Goal: Obtain resource: Obtain resource

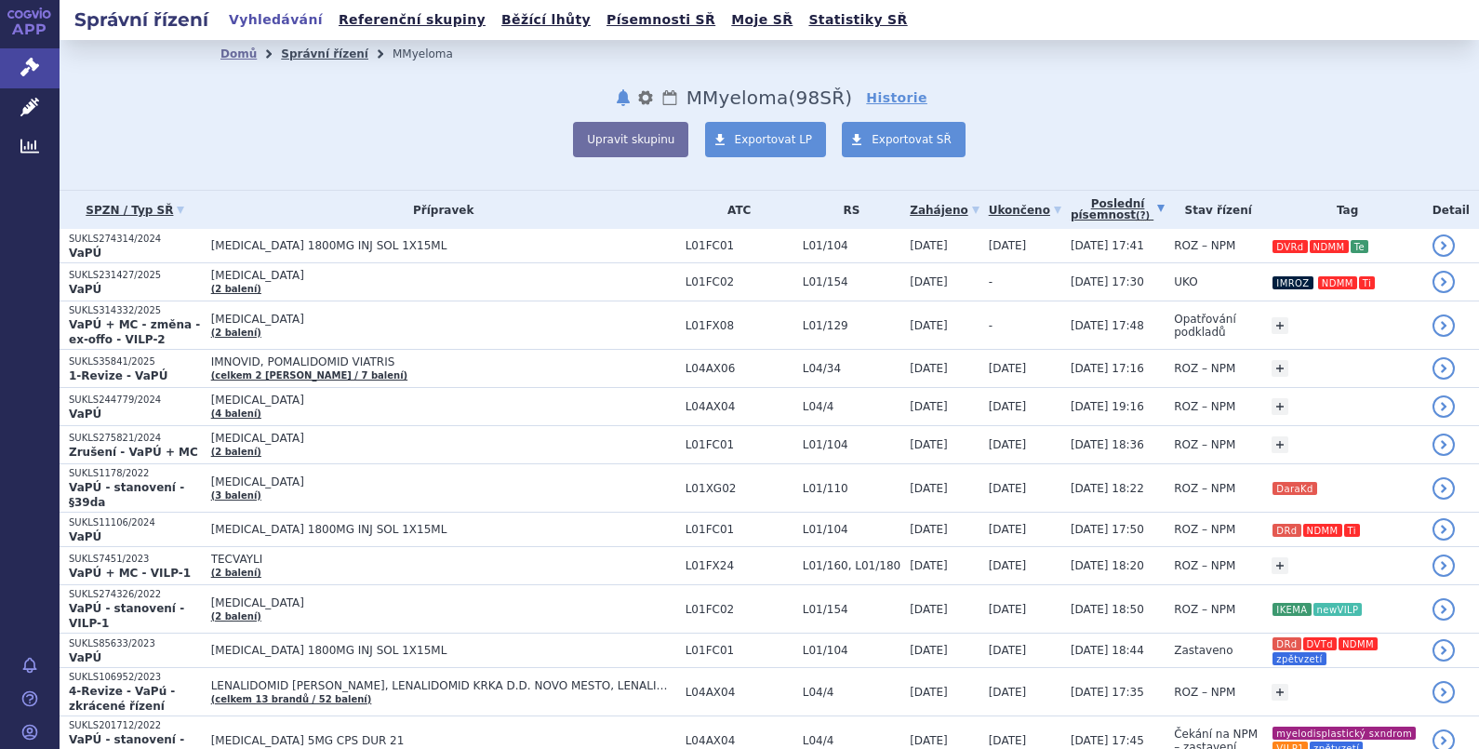
click at [296, 49] on link "Správní řízení" at bounding box center [324, 53] width 87 height 13
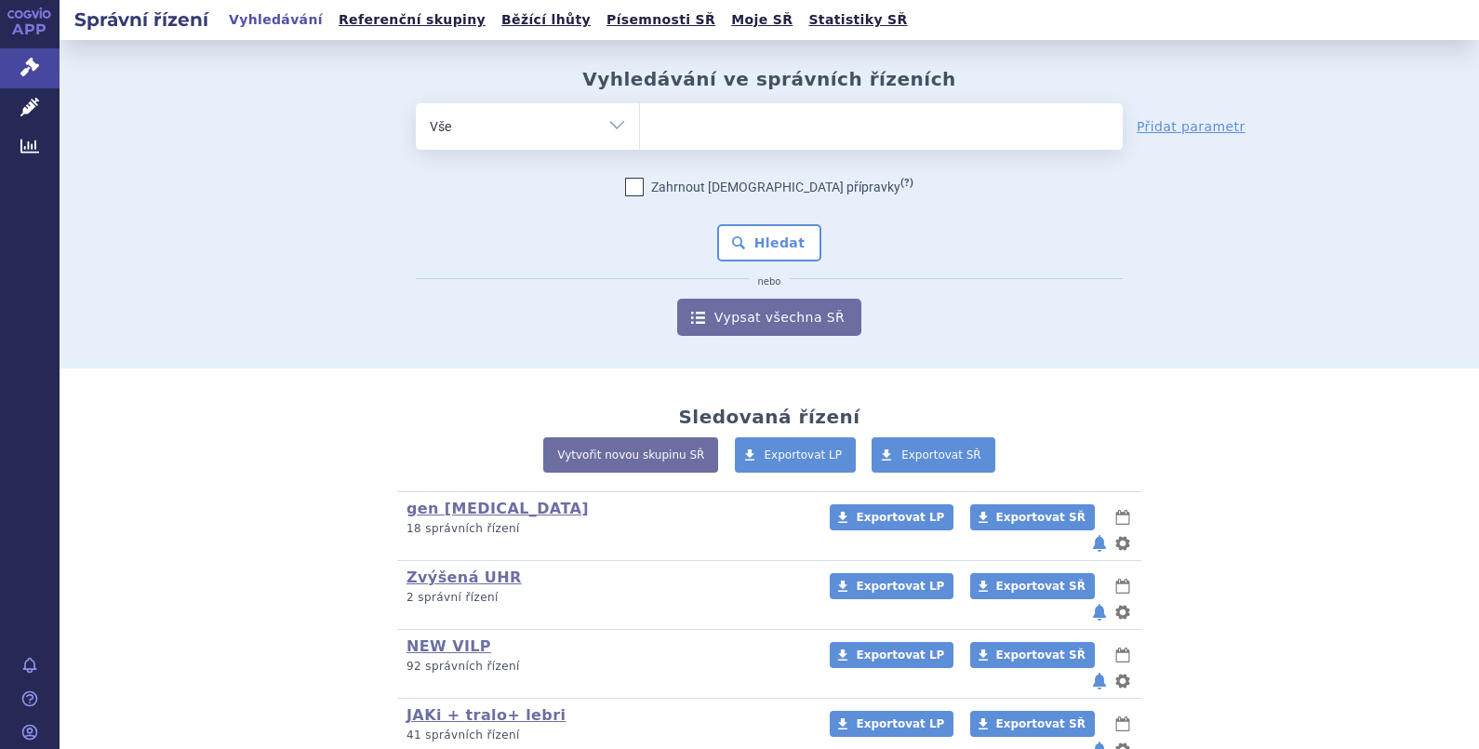
scroll to position [327, 0]
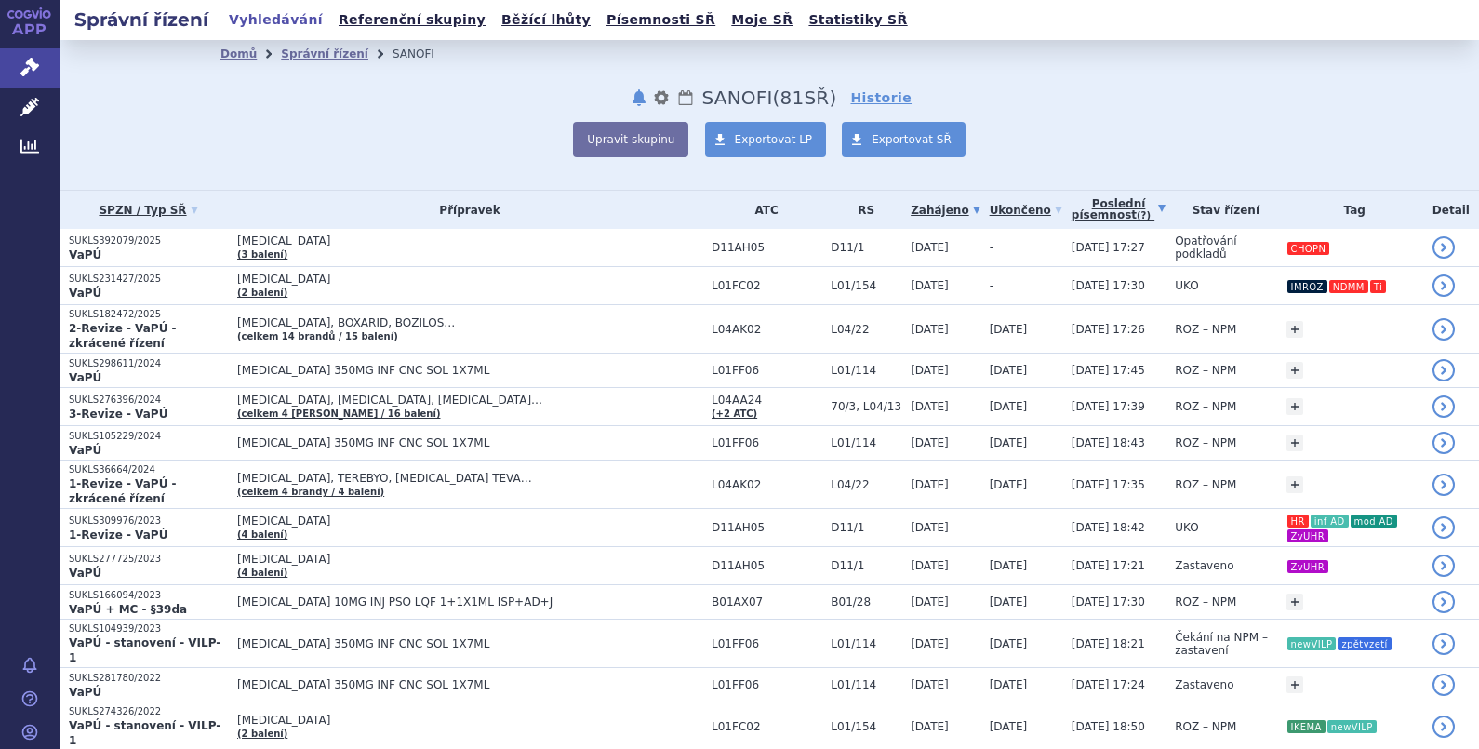
click at [1089, 204] on link "Poslední písemnost (?)" at bounding box center [1119, 210] width 94 height 38
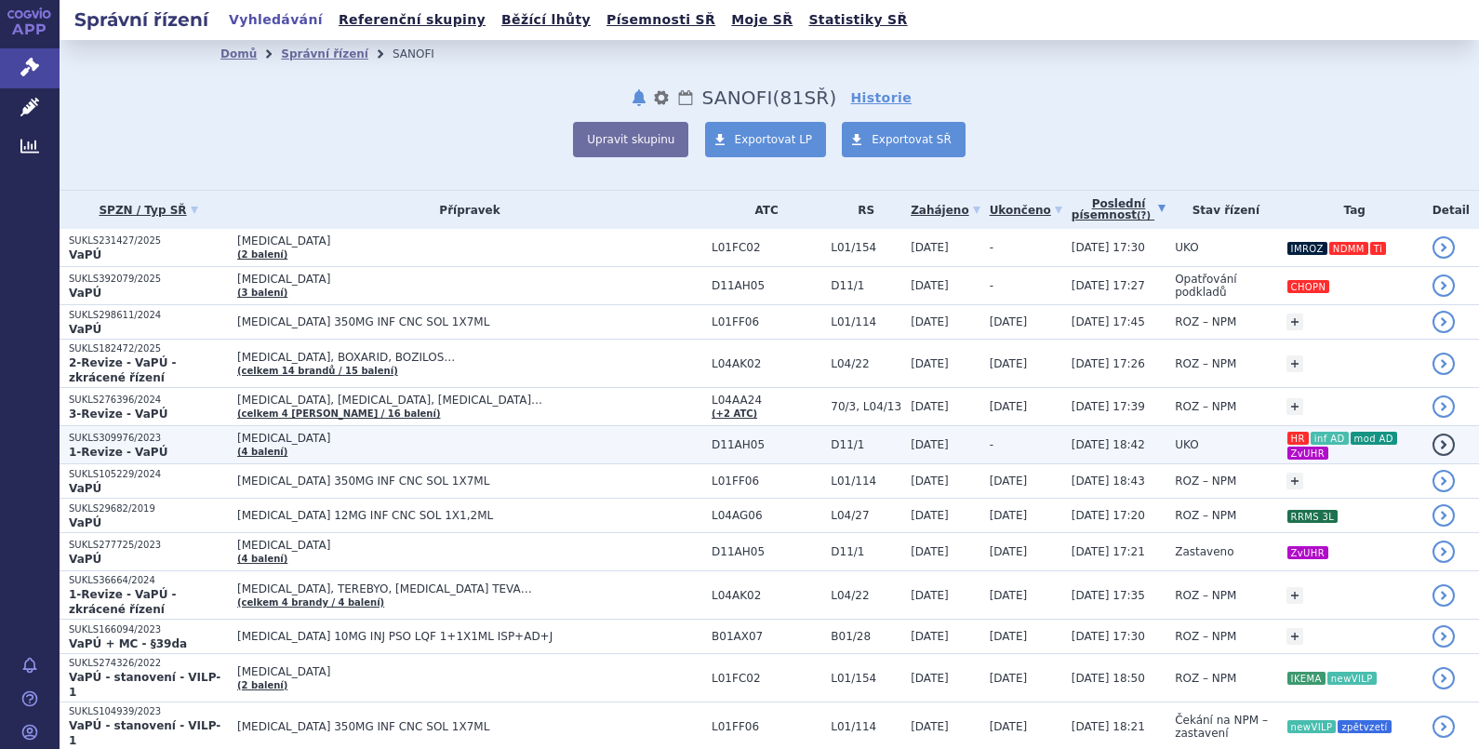
click at [146, 432] on p "SUKLS309976/2023" at bounding box center [148, 438] width 159 height 13
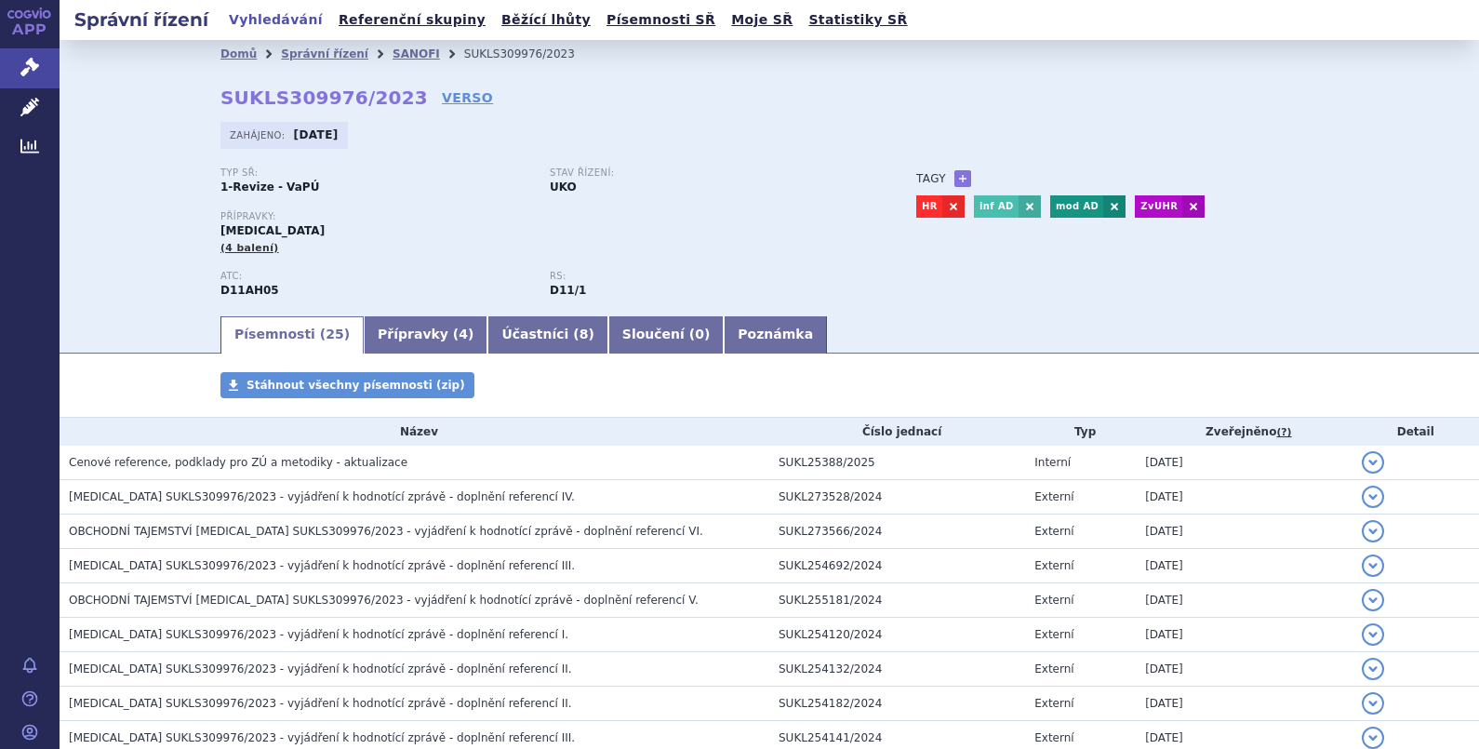
scroll to position [666, 0]
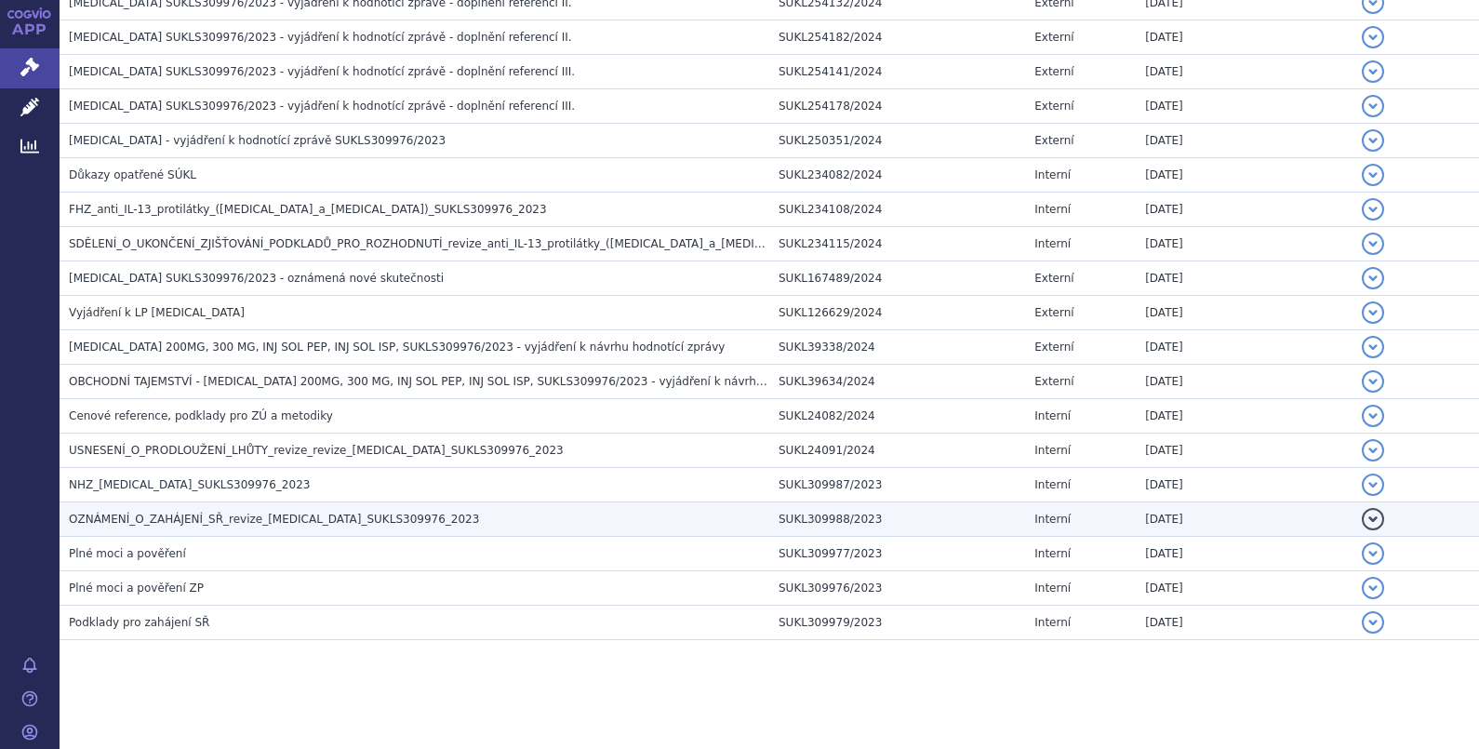
click at [181, 514] on span "OZNÁMENÍ_O_ZAHÁJENÍ_SŘ_revize_[MEDICAL_DATA]_SUKLS309976_2023" at bounding box center [274, 519] width 410 height 13
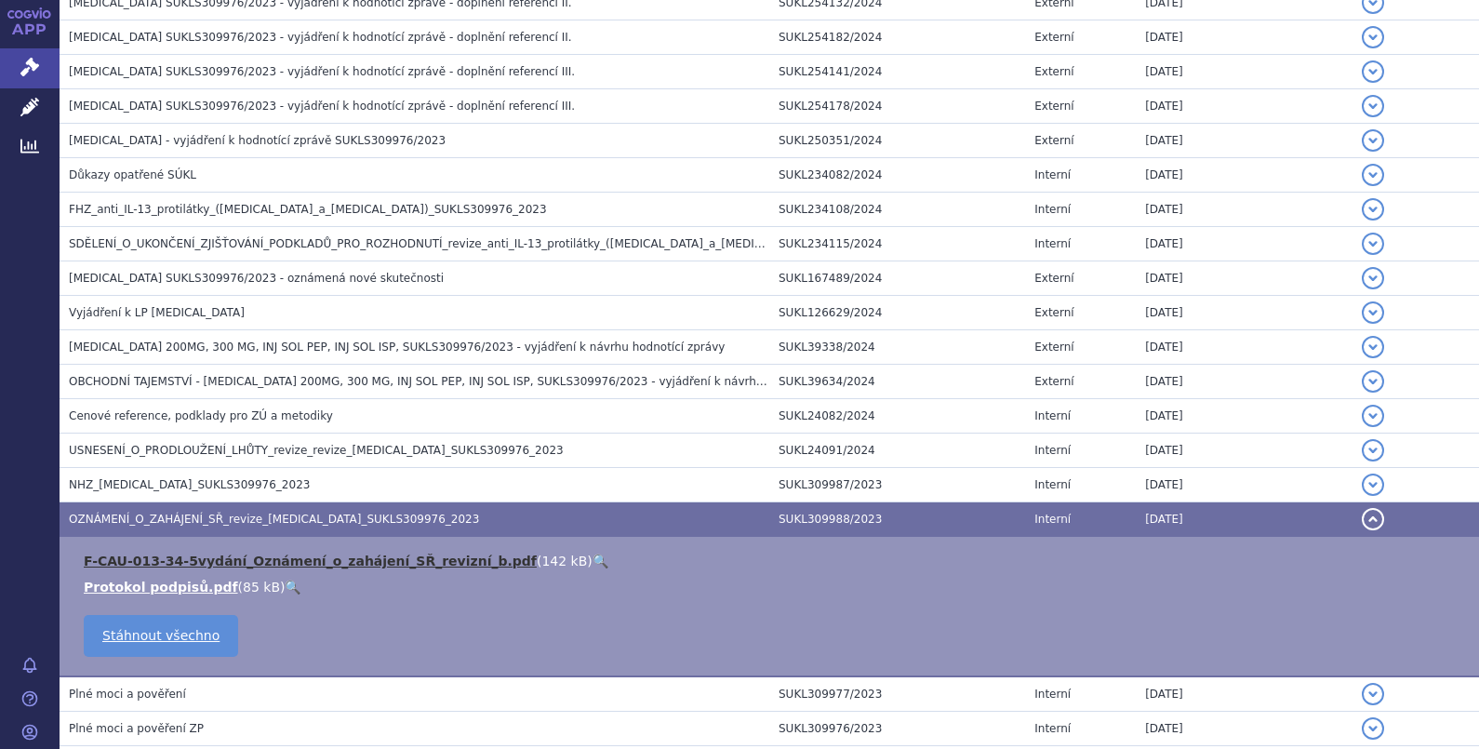
click at [192, 558] on link "F-CAU-013-34-5vydání_Oznámení_o_zahájení_SŘ_revizní_b.pdf" at bounding box center [310, 561] width 453 height 15
